Goal: Task Accomplishment & Management: Use online tool/utility

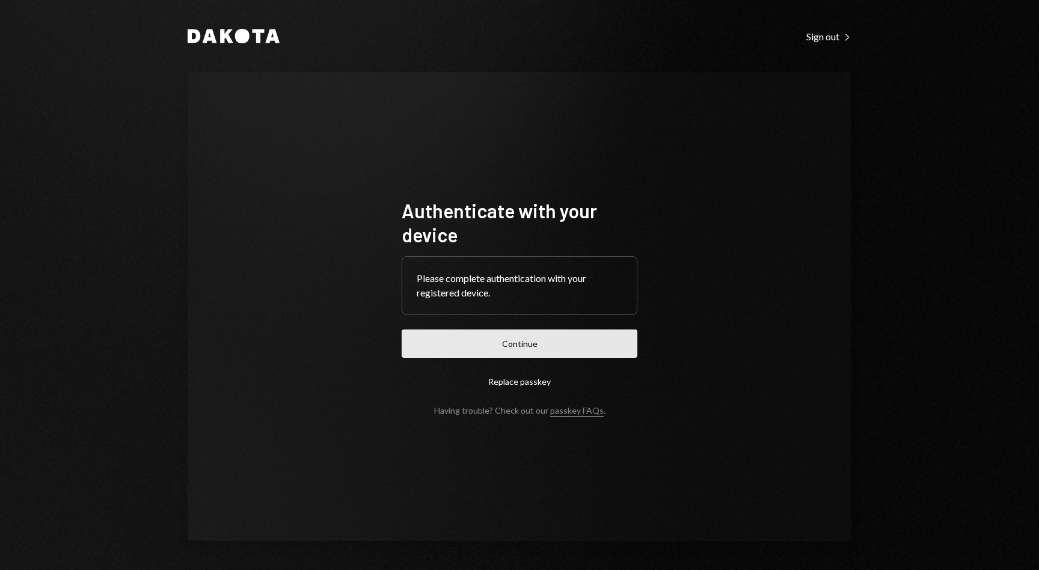
click at [517, 347] on button "Continue" at bounding box center [520, 344] width 236 height 28
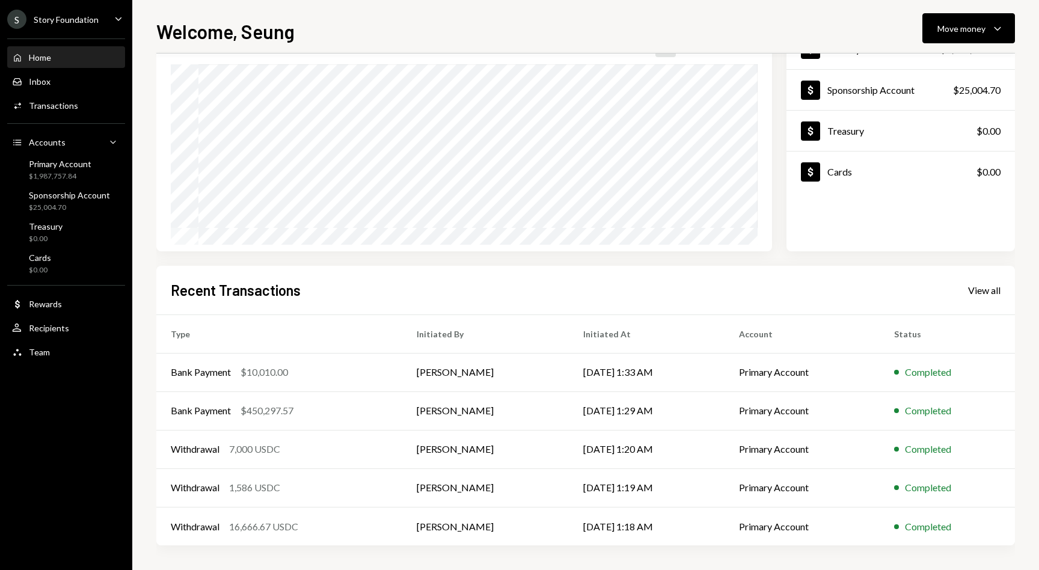
scroll to position [98, 0]
click at [983, 16] on button "Move money Caret Down" at bounding box center [969, 28] width 93 height 30
click at [931, 66] on div "Send" at bounding box center [959, 64] width 88 height 13
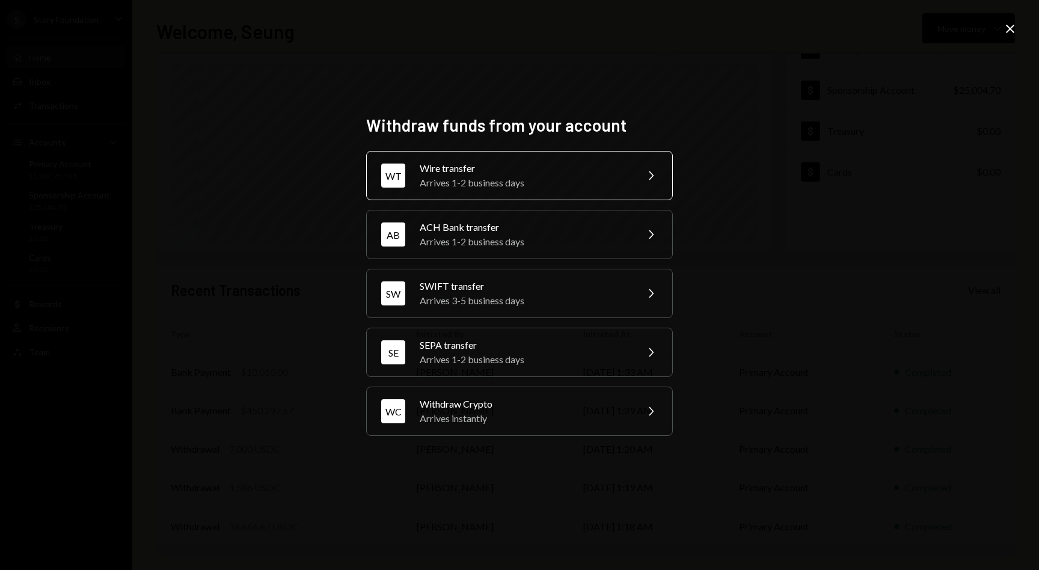
click at [496, 181] on div "Arrives 1-2 business days" at bounding box center [524, 183] width 209 height 14
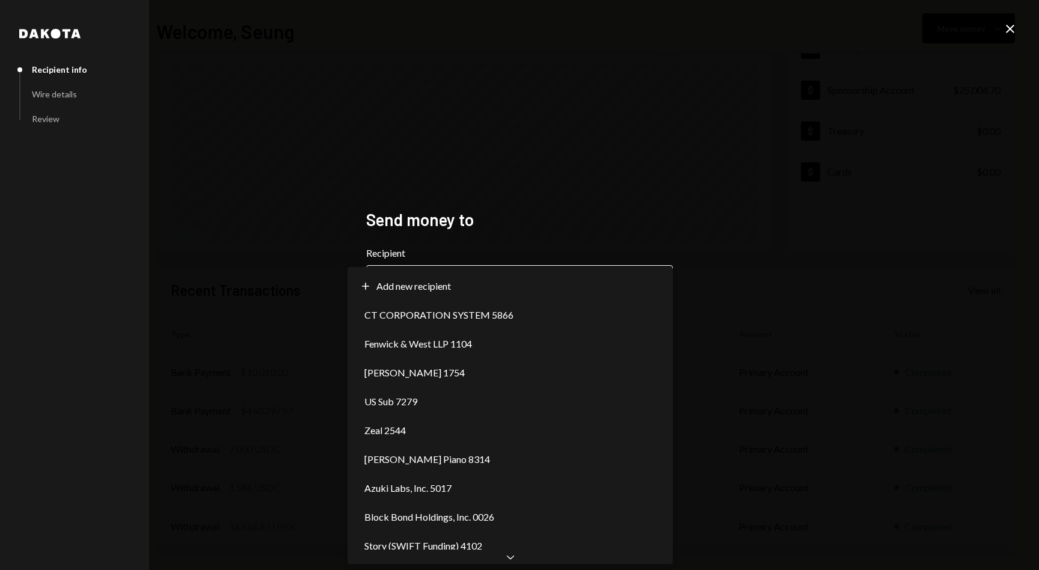
click at [471, 268] on body "S Story Foundation Caret Down Home Home Inbox Inbox Activities Transactions Acc…" at bounding box center [519, 285] width 1039 height 570
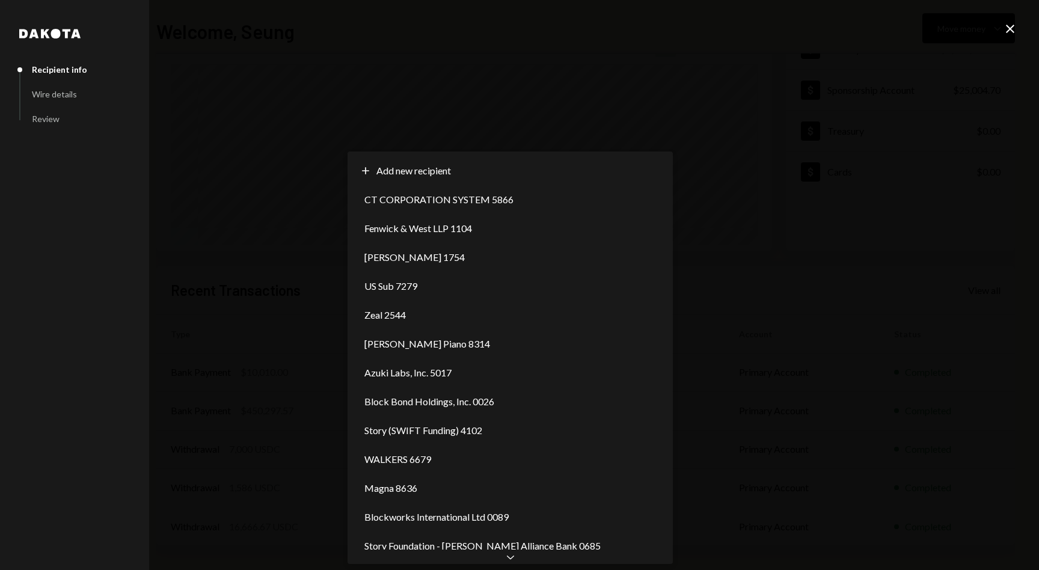
scroll to position [0, 0]
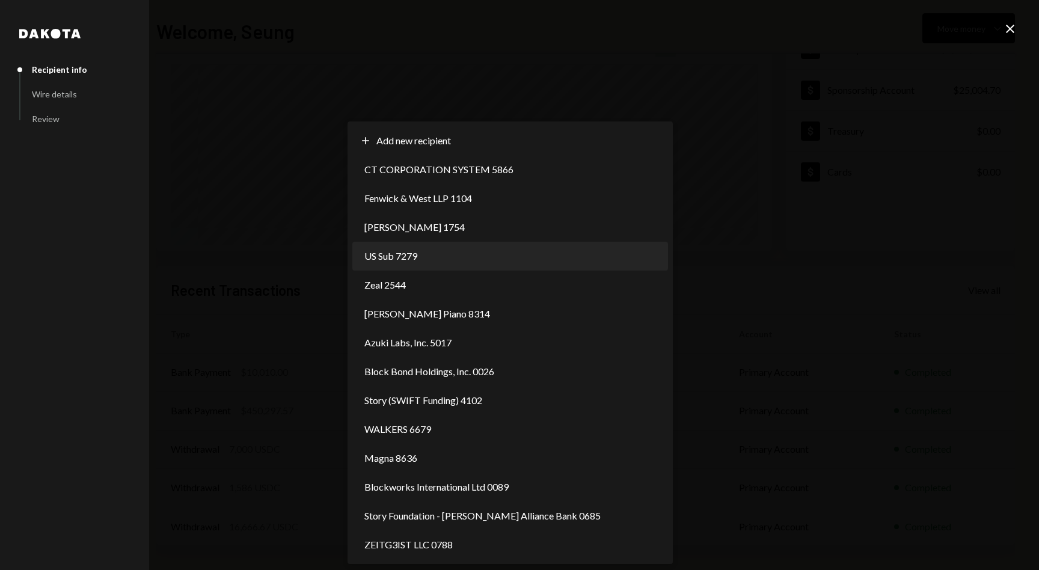
select select "**********"
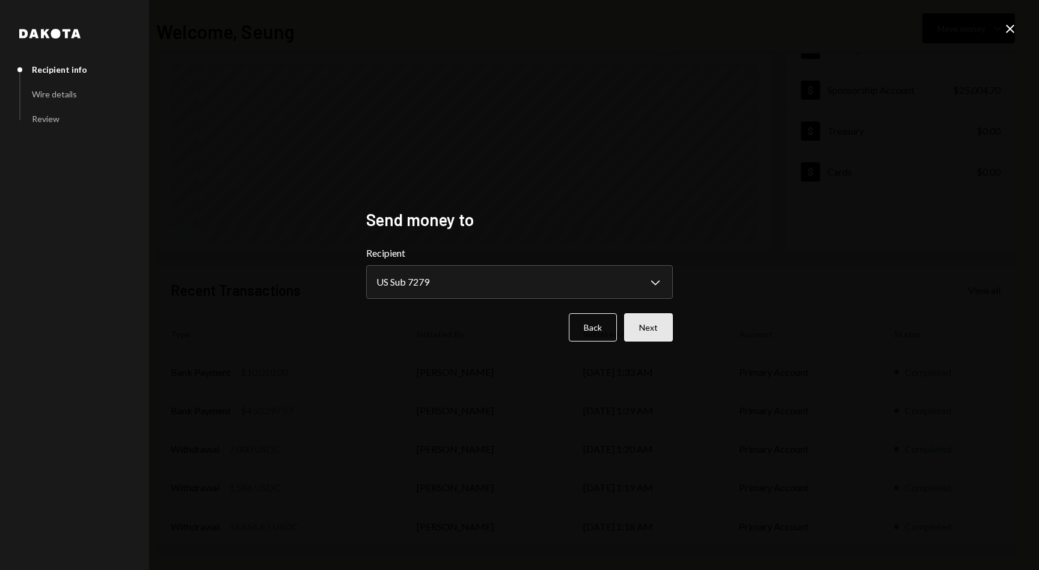
click at [649, 322] on button "Next" at bounding box center [648, 327] width 49 height 28
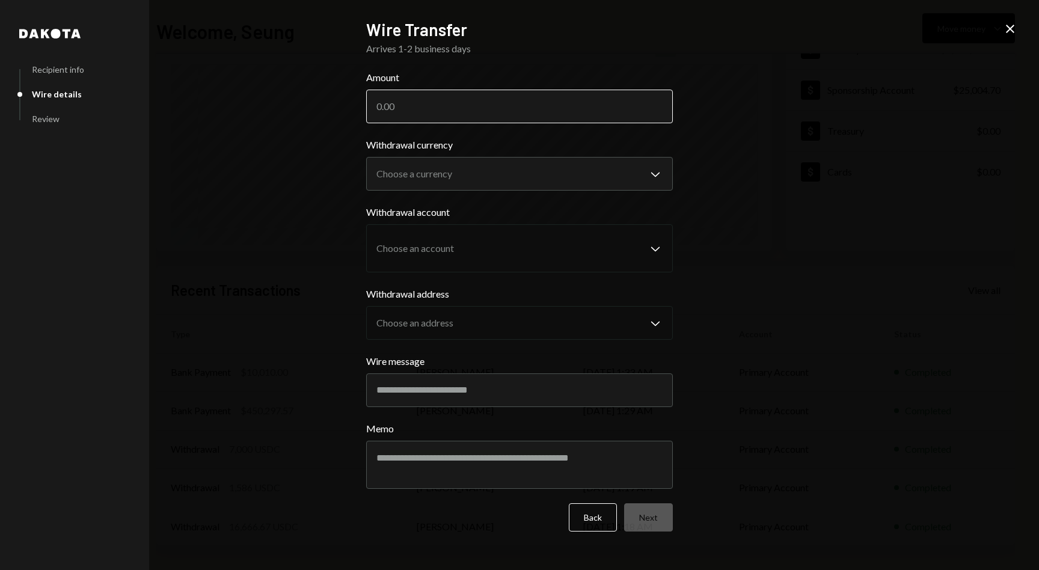
click at [455, 103] on input "Amount" at bounding box center [519, 107] width 307 height 34
type input "200000"
click at [440, 175] on body "S Story Foundation Caret Down Home Home Inbox Inbox Activities Transactions Acc…" at bounding box center [519, 285] width 1039 height 570
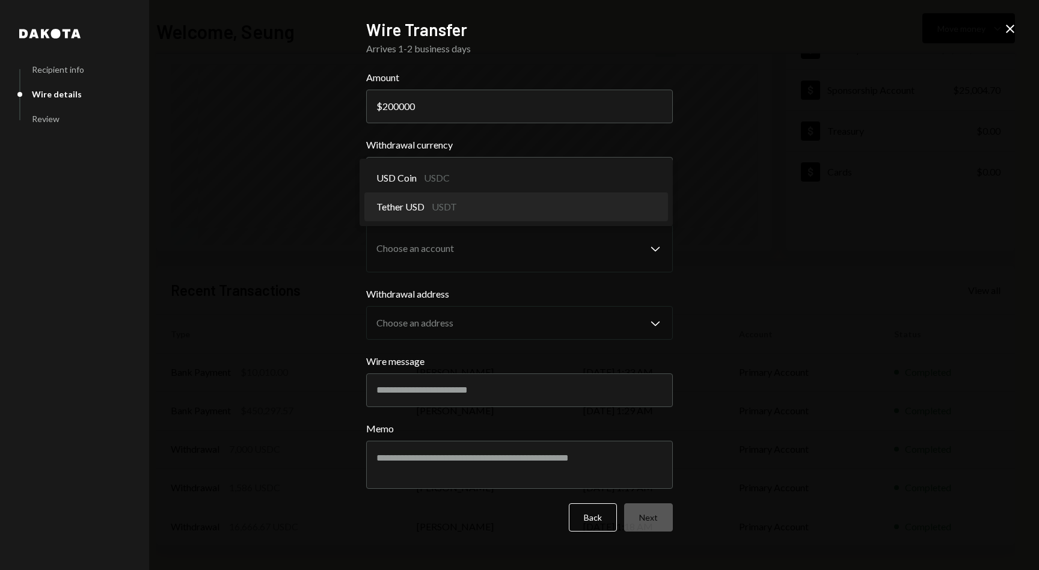
select select "****"
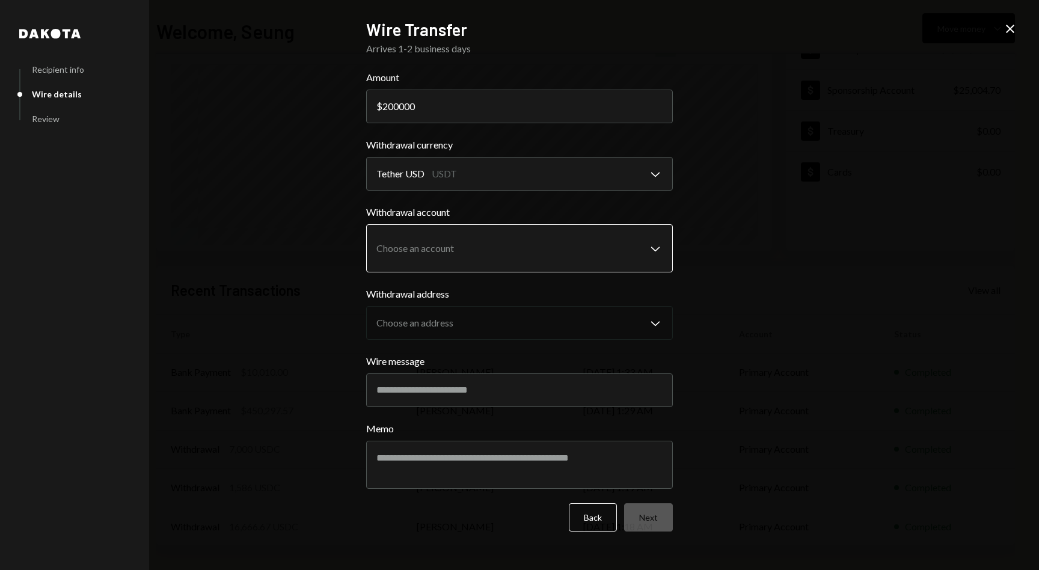
click at [428, 237] on body "S Story Foundation Caret Down Home Home Inbox Inbox Activities Transactions Acc…" at bounding box center [519, 285] width 1039 height 570
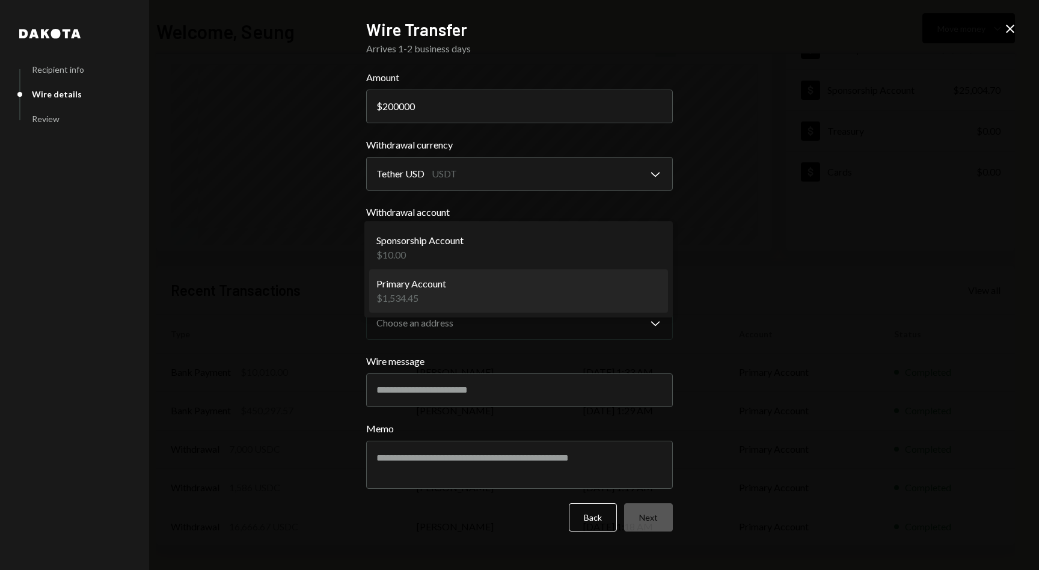
select select "**********"
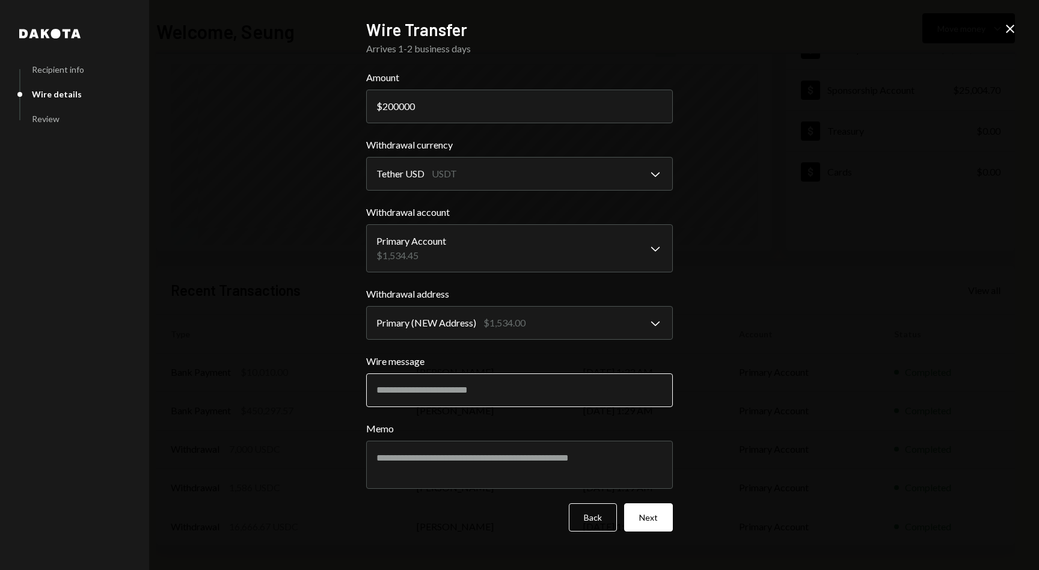
click at [487, 390] on input "Wire message" at bounding box center [519, 390] width 307 height 34
type input "*"
type input "**********"
click at [523, 462] on textarea "Memo" at bounding box center [519, 465] width 307 height 48
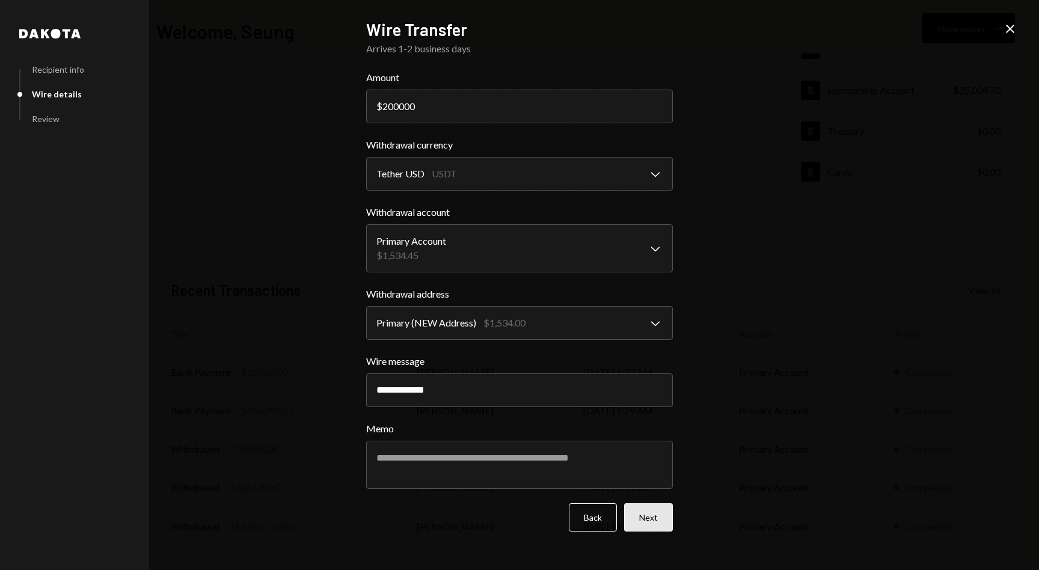
click at [645, 511] on button "Next" at bounding box center [648, 517] width 49 height 28
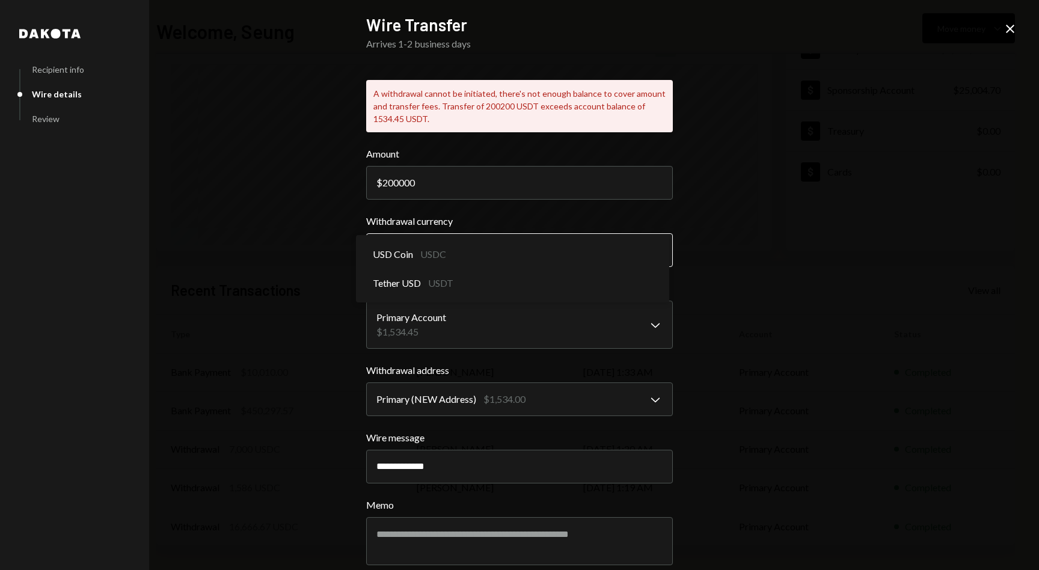
click at [487, 263] on body "S Story Foundation Caret Down Home Home Inbox Inbox Activities Transactions Acc…" at bounding box center [519, 285] width 1039 height 570
select select "****"
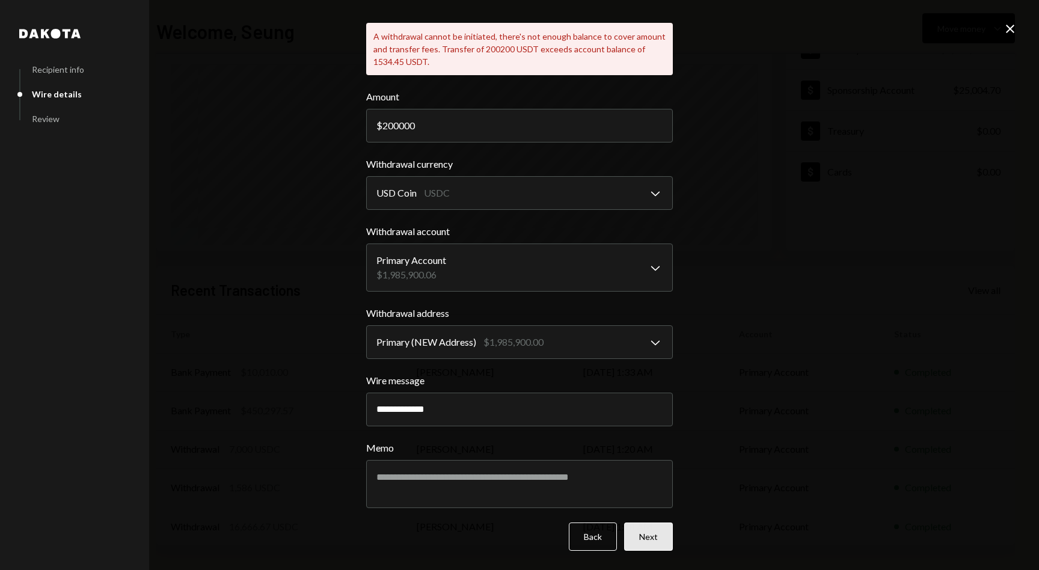
scroll to position [57, 0]
click at [656, 539] on button "Next" at bounding box center [648, 537] width 49 height 28
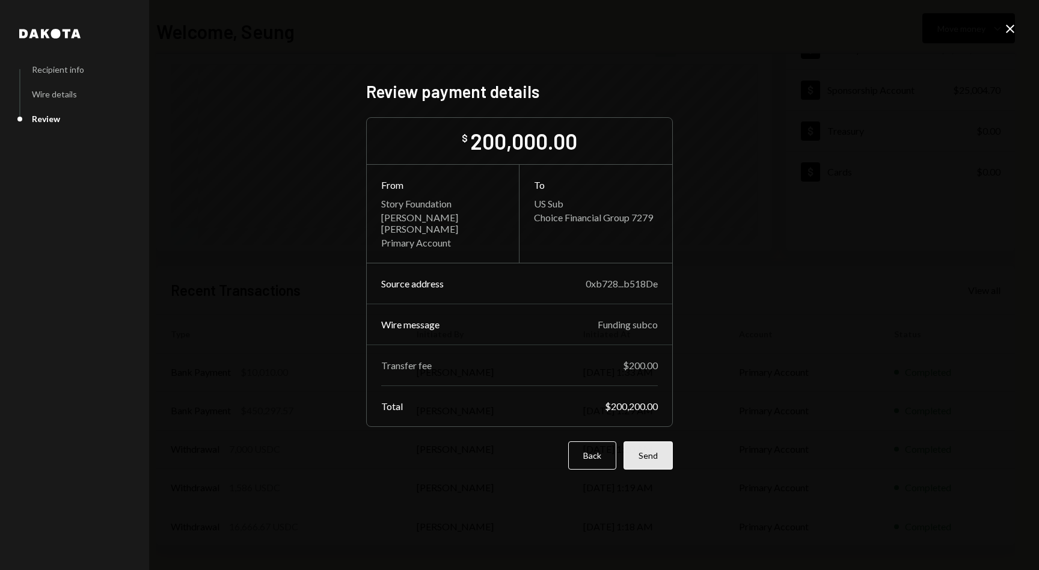
click at [653, 449] on button "Send" at bounding box center [648, 455] width 49 height 28
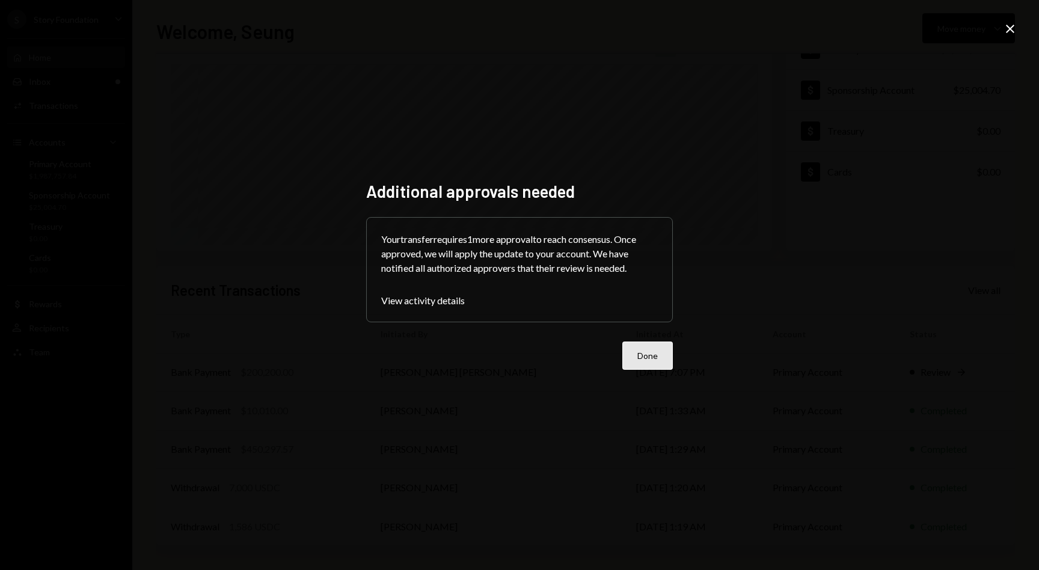
click at [637, 353] on button "Done" at bounding box center [647, 356] width 51 height 28
